Goal: Understand process/instructions: Learn how to perform a task or action

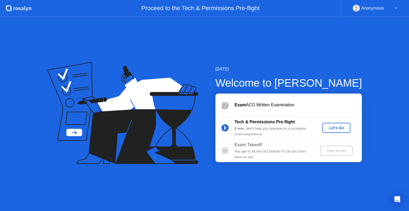
click at [340, 130] on div "Let's Go" at bounding box center [336, 128] width 24 height 4
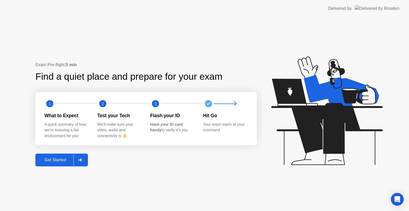
click at [80, 160] on icon at bounding box center [80, 160] width 4 height 3
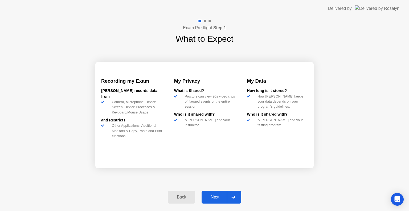
click at [232, 196] on icon at bounding box center [233, 197] width 4 height 3
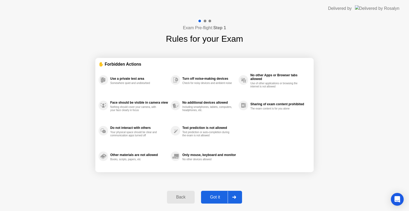
click at [371, 133] on div "Exam Pre-flight: Step 1 Rules for your Exam ✋ Forbidden Actions Use a private t…" at bounding box center [204, 114] width 409 height 194
click at [219, 197] on div "Got it" at bounding box center [214, 197] width 25 height 5
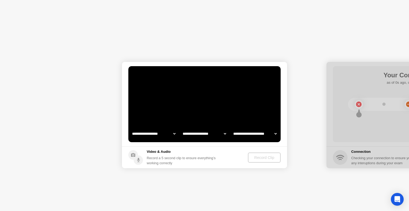
select select "**********"
select select "*******"
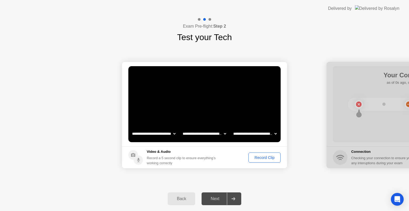
click at [254, 158] on div "Record Clip" at bounding box center [264, 158] width 28 height 4
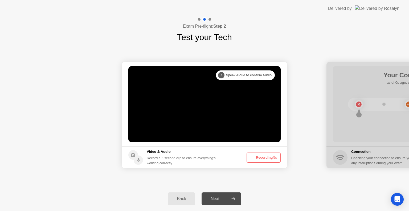
click at [254, 158] on icon at bounding box center [251, 158] width 6 height 6
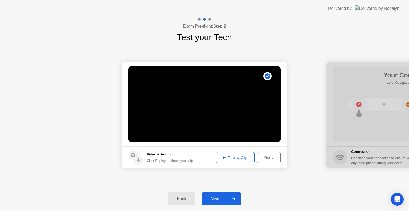
click at [266, 156] on div "Retry" at bounding box center [269, 158] width 20 height 4
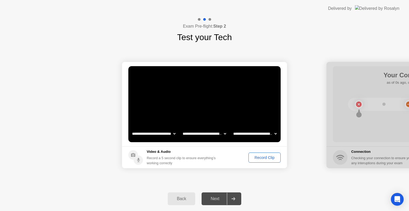
click at [257, 156] on div "Record Clip" at bounding box center [264, 158] width 28 height 4
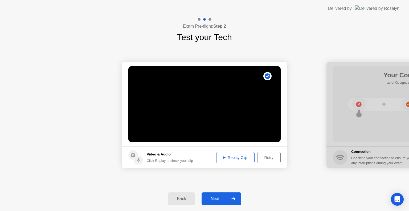
click at [242, 157] on div "Replay Clip" at bounding box center [235, 158] width 35 height 4
click at [264, 158] on div "Retry" at bounding box center [269, 158] width 20 height 4
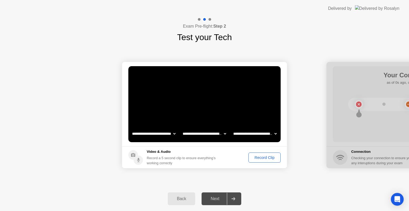
click at [269, 160] on div "Record Clip" at bounding box center [264, 158] width 28 height 4
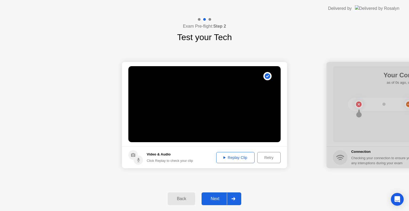
click at [239, 156] on div "Replay Clip" at bounding box center [235, 158] width 35 height 4
click at [271, 159] on div "Retry" at bounding box center [269, 158] width 20 height 4
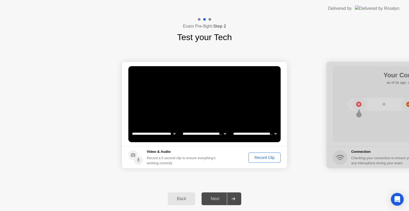
click at [271, 159] on div "Record Clip" at bounding box center [264, 158] width 28 height 4
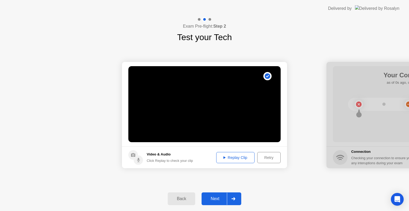
click at [245, 156] on div "Replay Clip" at bounding box center [235, 158] width 35 height 4
click at [266, 156] on div "Retry" at bounding box center [269, 158] width 20 height 4
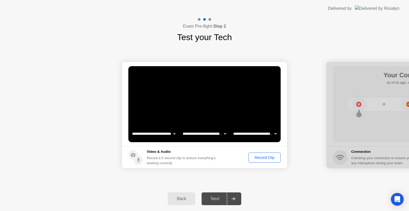
click at [248, 157] on button "Record Clip" at bounding box center [264, 158] width 32 height 10
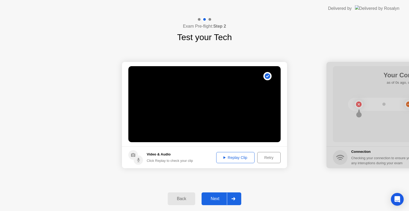
click at [246, 164] on footer "Video & Audio Click Replay to check your clip Replay Clip Retry" at bounding box center [204, 158] width 165 height 22
click at [241, 161] on button "Replay Clip" at bounding box center [235, 157] width 38 height 11
click at [220, 198] on div "Next" at bounding box center [215, 199] width 24 height 5
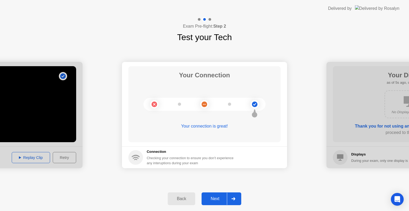
click at [219, 200] on div "Next" at bounding box center [215, 199] width 24 height 5
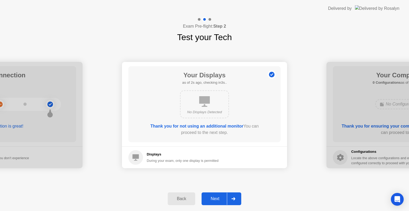
click at [220, 200] on div "Next" at bounding box center [215, 199] width 24 height 5
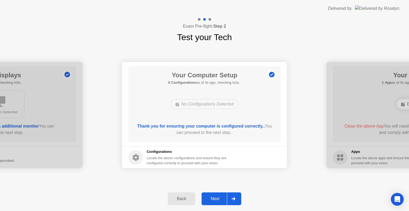
click at [219, 200] on div "Next" at bounding box center [215, 199] width 24 height 5
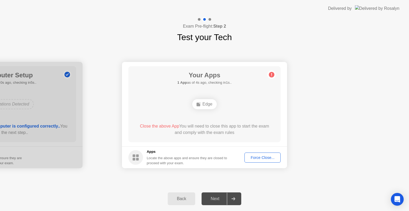
click at [209, 105] on div "Edge" at bounding box center [204, 104] width 24 height 10
click at [268, 163] on footer "Apps Locate the above apps and ensure they are closed to proceed with your exam…" at bounding box center [204, 158] width 165 height 22
click at [267, 157] on div "Force Close..." at bounding box center [262, 158] width 32 height 4
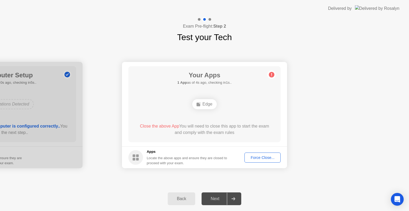
click at [221, 198] on div "Next" at bounding box center [215, 199] width 24 height 5
click at [259, 161] on button "Force Close..." at bounding box center [262, 158] width 36 height 10
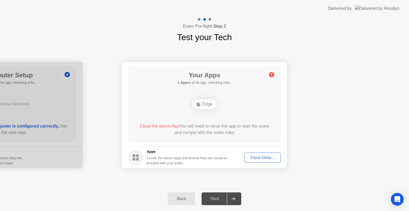
click at [222, 200] on div "Next" at bounding box center [215, 199] width 24 height 5
click at [233, 198] on icon at bounding box center [233, 198] width 4 height 3
click at [269, 190] on div "Back Next" at bounding box center [204, 199] width 409 height 24
click at [201, 99] on div "Edge" at bounding box center [204, 104] width 24 height 10
click at [198, 107] on div "Edge" at bounding box center [204, 104] width 24 height 10
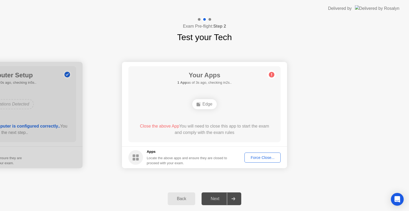
click at [268, 158] on div "Force Close..." at bounding box center [262, 158] width 32 height 4
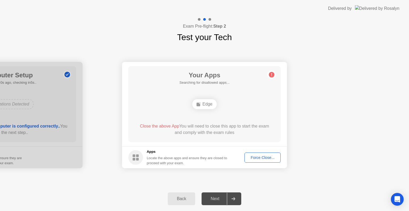
click at [179, 126] on div "Close the above App You will need to close this app to start the exam and compl…" at bounding box center [204, 129] width 137 height 13
click at [183, 126] on div "Close the above App You will need to close this app to start the exam and compl…" at bounding box center [204, 129] width 137 height 13
click at [272, 73] on circle at bounding box center [272, 75] width 6 height 6
click at [272, 72] on circle at bounding box center [272, 75] width 6 height 6
click at [272, 71] on icon at bounding box center [271, 74] width 9 height 9
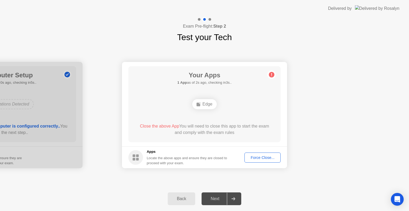
drag, startPoint x: 272, startPoint y: 71, endPoint x: 258, endPoint y: 125, distance: 55.6
click at [271, 78] on icon at bounding box center [271, 74] width 9 height 9
click at [251, 161] on button "Force Close..." at bounding box center [262, 158] width 36 height 10
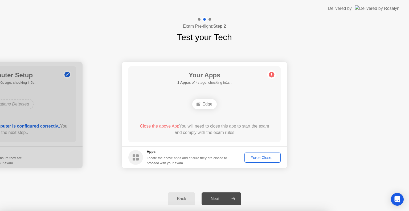
click at [214, 142] on div "Your Apps 1 App as of 4s ago, checking in1s.. Edge Close the above App You will…" at bounding box center [204, 104] width 152 height 76
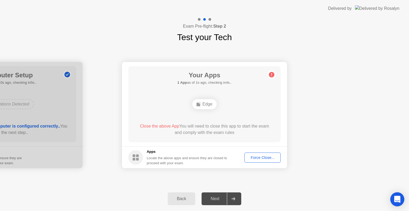
click at [393, 203] on div "Open Intercom Messenger" at bounding box center [397, 200] width 14 height 14
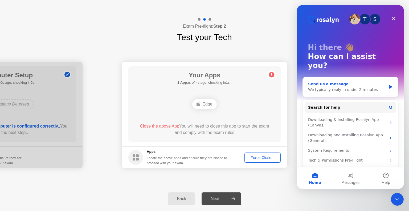
click at [392, 77] on div "Send us a message We typically reply in under 2 minutes" at bounding box center [349, 87] width 95 height 20
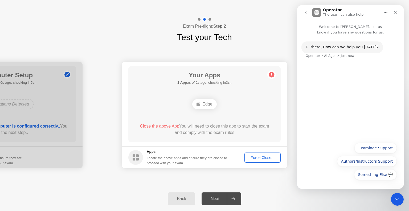
click at [336, 181] on div "Something Else 💬 Examinee Support Authors/Instructors Support Something Else 💬" at bounding box center [350, 163] width 93 height 40
click at [321, 119] on div "Hi ​there, How can we help you [DATE]? Operator • AI Agent • Just now" at bounding box center [350, 87] width 106 height 104
click at [340, 130] on div "Hi ​there, How can we help you [DATE]? Operator • AI Agent • Just now" at bounding box center [350, 87] width 106 height 104
click at [379, 171] on button "Something Else 💬" at bounding box center [375, 174] width 43 height 11
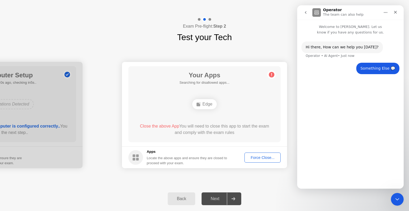
click at [376, 170] on div "Hi ​there, How can we help you [DATE]? Operator • AI Agent • Just now Something…" at bounding box center [350, 109] width 106 height 149
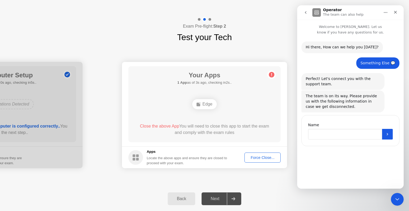
click at [352, 138] on input "Name" at bounding box center [345, 134] width 74 height 11
type input "**********"
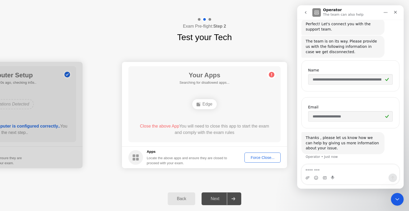
scroll to position [55, 0]
click at [275, 156] on div "Force Close..." at bounding box center [262, 158] width 32 height 4
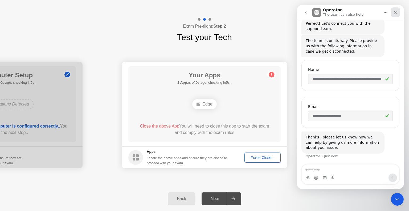
click at [396, 14] on icon "Close" at bounding box center [395, 12] width 4 height 4
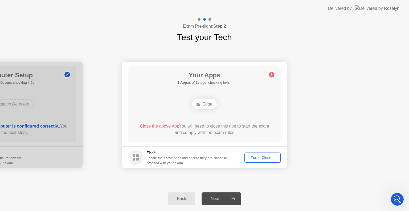
click at [216, 197] on div "Next" at bounding box center [215, 199] width 24 height 5
click at [232, 197] on icon at bounding box center [233, 198] width 4 height 3
click at [261, 157] on div "Force Close..." at bounding box center [262, 158] width 32 height 4
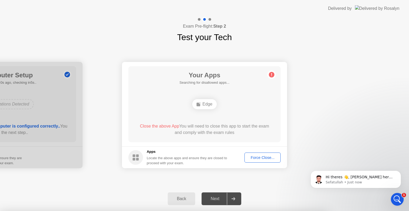
scroll to position [94, 0]
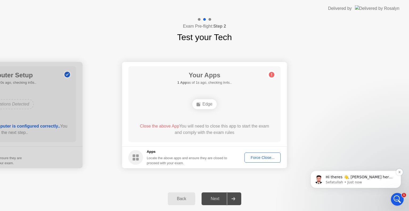
click at [350, 177] on span "Hi theres 👋, [PERSON_NAME] here from [PERSON_NAME] Support Team. ﻿How can I hel…" at bounding box center [358, 182] width 67 height 15
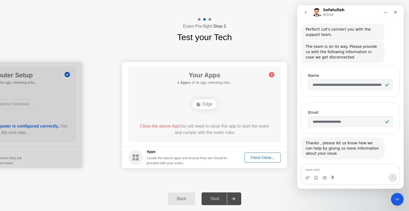
scroll to position [103, 0]
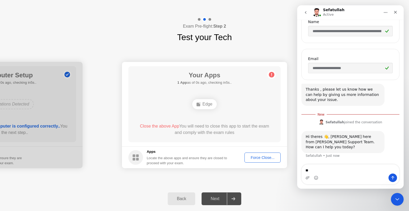
type textarea "*"
type textarea "**********"
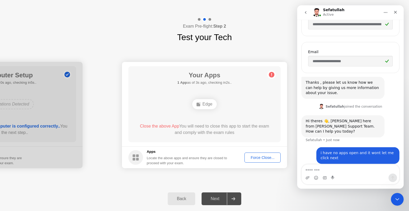
scroll to position [115, 0]
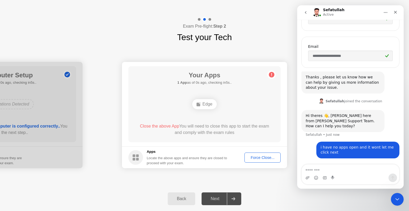
click at [217, 200] on div "Next" at bounding box center [215, 199] width 24 height 5
click at [190, 199] on div "Back" at bounding box center [181, 199] width 24 height 5
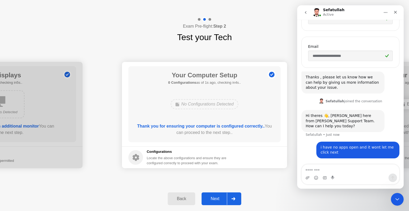
click at [214, 198] on div "Next" at bounding box center [215, 199] width 24 height 5
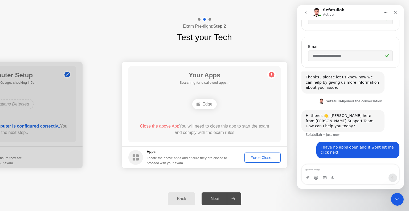
click at [214, 198] on div "Next" at bounding box center [215, 199] width 24 height 5
click at [237, 201] on div at bounding box center [233, 199] width 13 height 12
click at [271, 76] on icon at bounding box center [271, 74] width 1 height 3
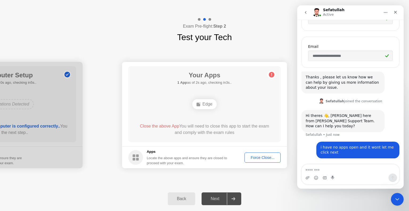
click at [262, 159] on div "Force Close..." at bounding box center [262, 158] width 32 height 4
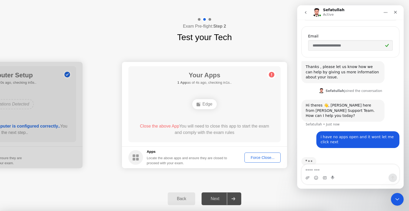
scroll to position [135, 0]
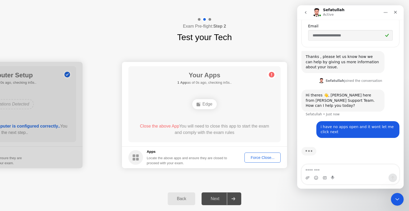
click at [223, 201] on div "Next" at bounding box center [215, 199] width 24 height 5
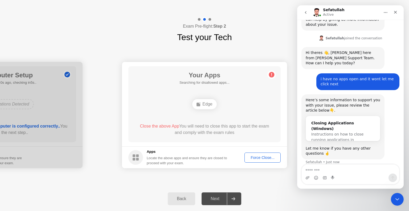
scroll to position [184, 0]
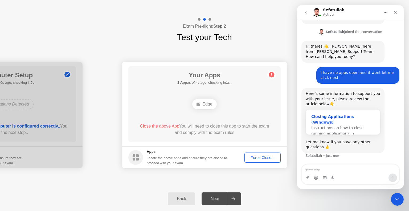
click at [355, 126] on span "Instructions on how to close running applications in Windows…" at bounding box center [337, 133] width 52 height 15
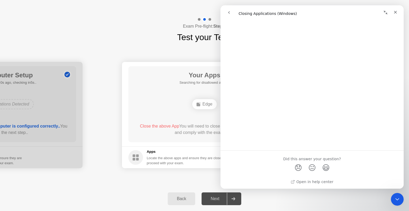
scroll to position [600, 0]
click at [137, 187] on div "Back Next" at bounding box center [204, 199] width 409 height 24
click at [212, 107] on div "Edge" at bounding box center [204, 104] width 24 height 10
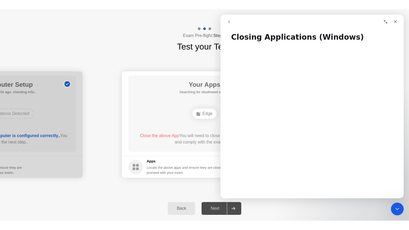
scroll to position [0, 0]
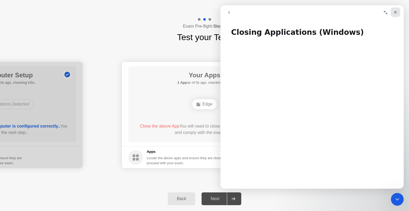
click at [396, 14] on icon "Close" at bounding box center [395, 12] width 4 height 4
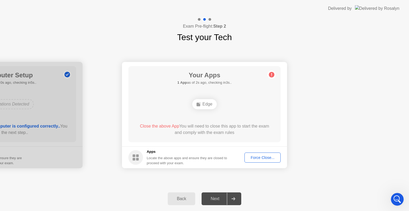
click at [256, 157] on div "Force Close..." at bounding box center [262, 158] width 32 height 4
